Goal: Complete application form

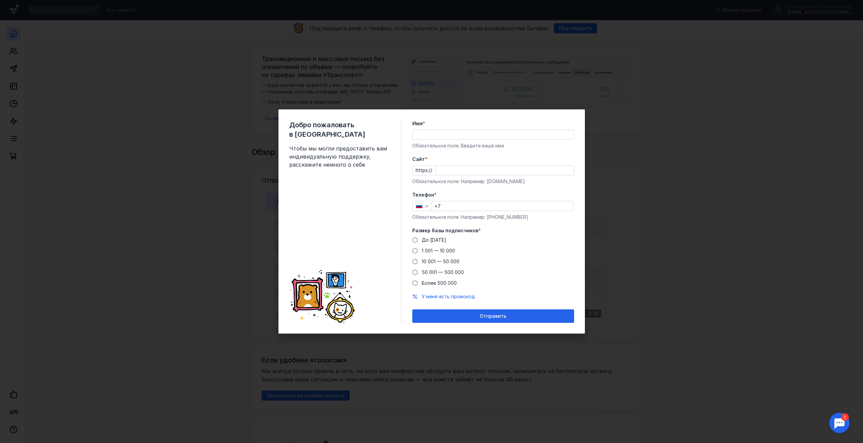
click at [480, 139] on input "Имя *" at bounding box center [492, 134] width 161 height 9
type input "[PERSON_NAME]"
type input "[PHONE_NUMBER]"
click at [478, 169] on input "Cайт *" at bounding box center [504, 170] width 138 height 9
type input "ц"
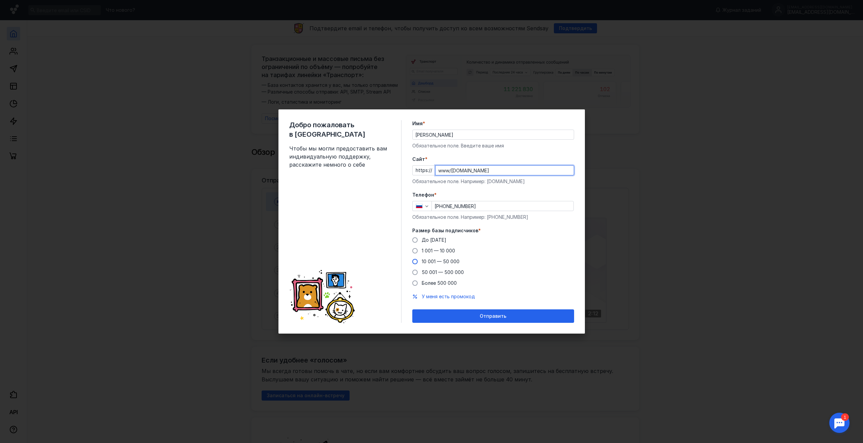
type input "www/[DOMAIN_NAME]"
click at [415, 260] on span at bounding box center [414, 261] width 5 height 5
click at [0, 0] on input "10 001 — 50 000" at bounding box center [0, 0] width 0 height 0
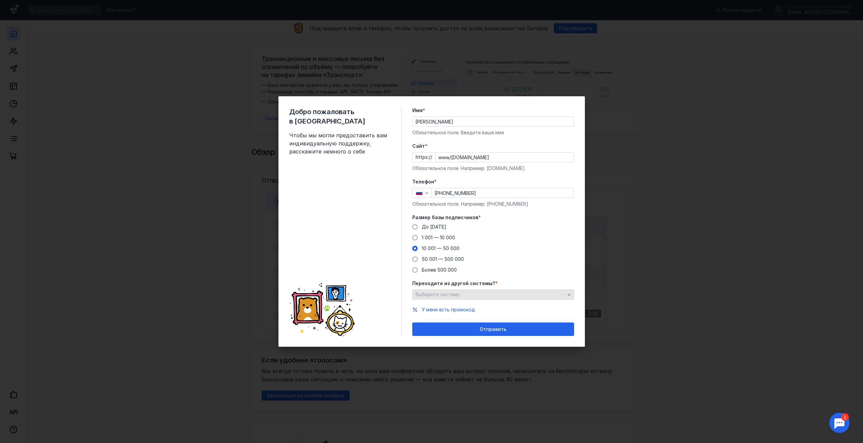
click at [511, 295] on div "Выберите систему" at bounding box center [490, 295] width 153 height 6
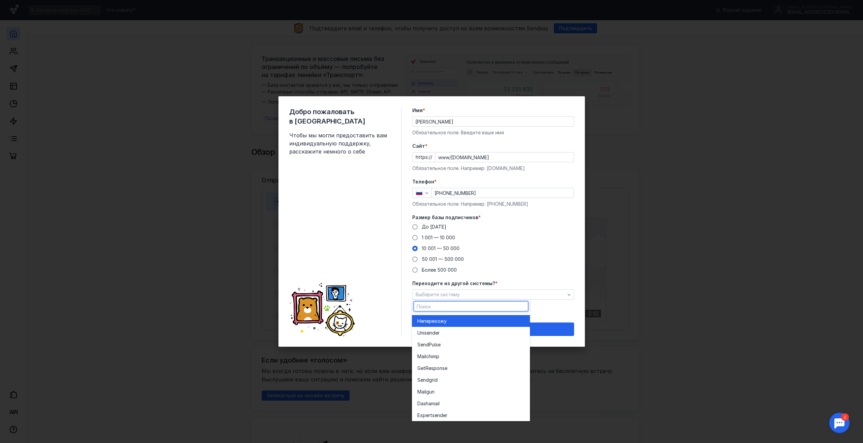
click at [473, 320] on div "Не перехожу" at bounding box center [470, 321] width 107 height 7
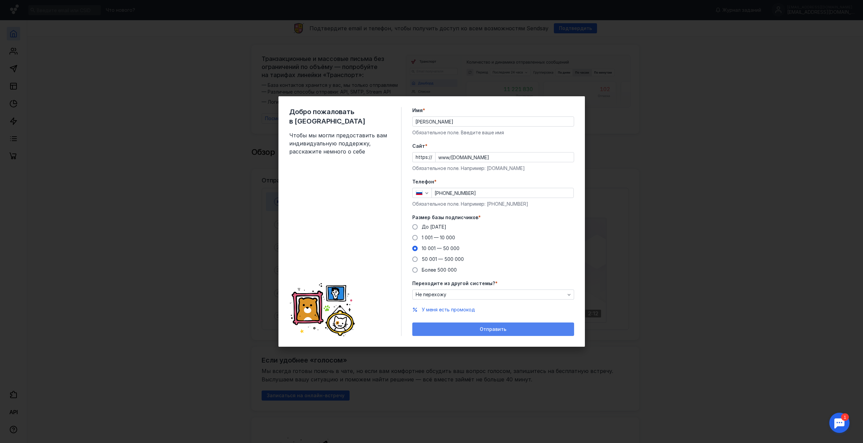
click at [502, 329] on span "Отправить" at bounding box center [493, 330] width 27 height 6
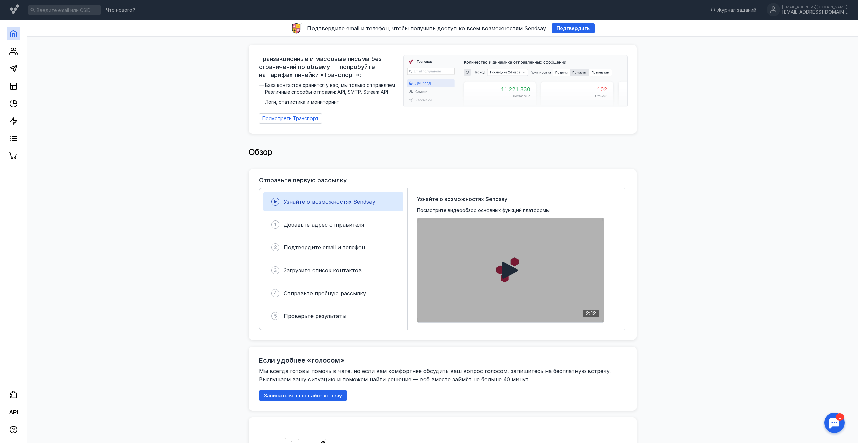
click at [516, 265] on icon at bounding box center [510, 271] width 18 height 18
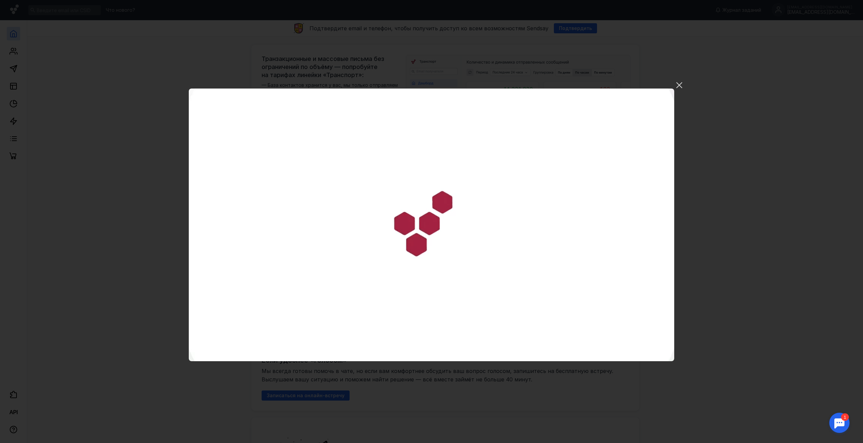
click at [621, 206] on video "Ваш браузер не поддерживает воспроизведение видео. Пожалуйста, обновите ваш бра…" at bounding box center [431, 225] width 485 height 273
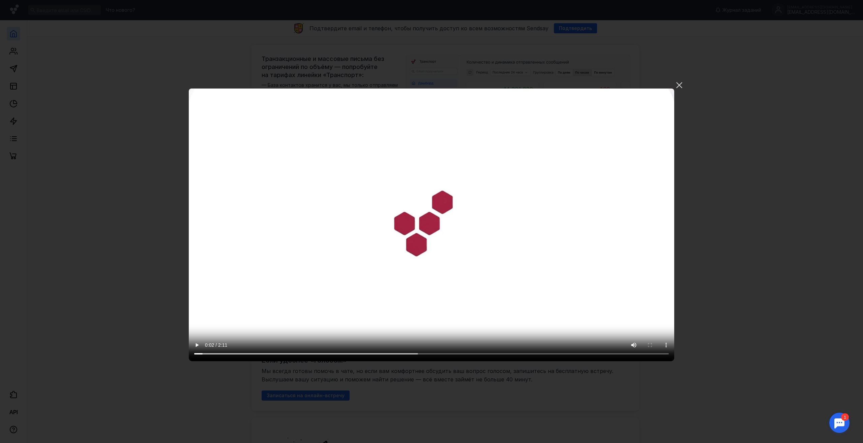
click at [325, 263] on video "Ваш браузер не поддерживает воспроизведение видео. Пожалуйста, обновите ваш бра…" at bounding box center [431, 225] width 485 height 273
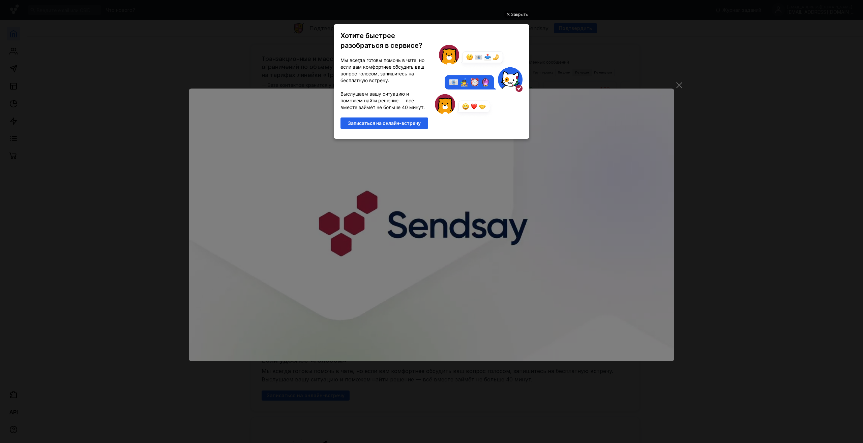
click at [520, 16] on div "Закрыть" at bounding box center [519, 14] width 17 height 7
